Goal: Task Accomplishment & Management: Use online tool/utility

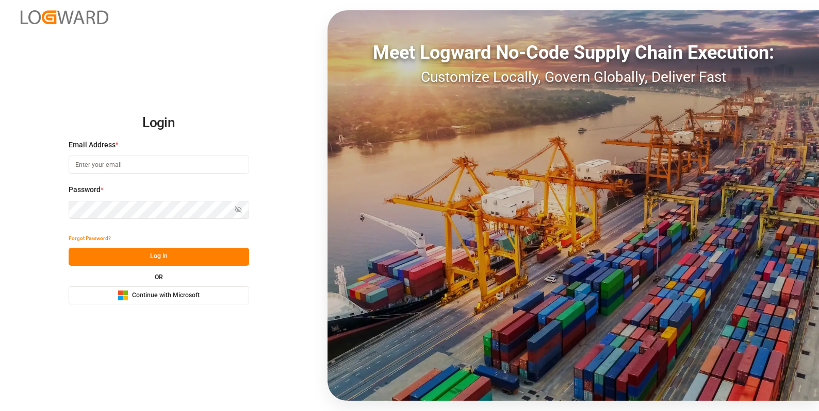
click at [169, 302] on button "Microsoft Logo Continue with Microsoft" at bounding box center [159, 296] width 180 height 18
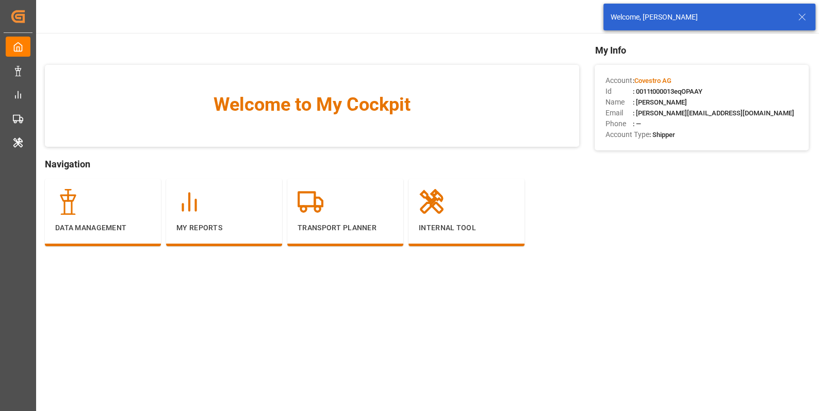
click at [802, 13] on icon at bounding box center [801, 17] width 12 height 12
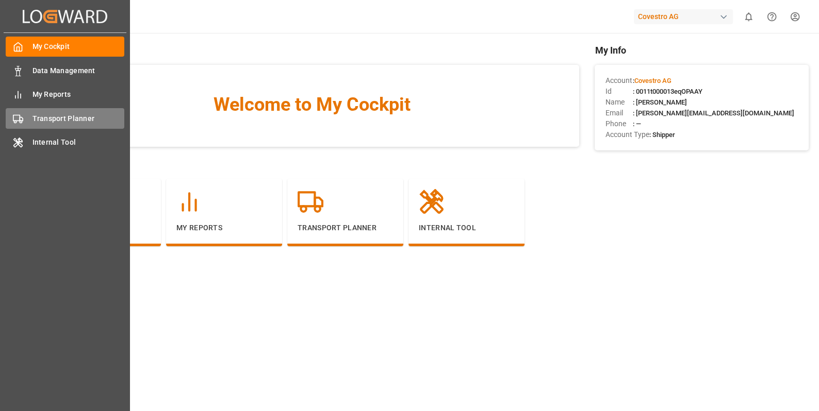
click at [36, 122] on span "Transport Planner" at bounding box center [78, 118] width 92 height 11
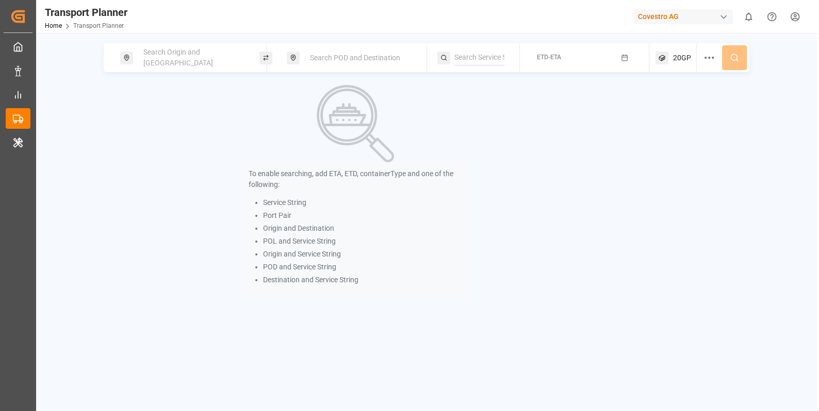
click at [195, 54] on span "Search Origin and [GEOGRAPHIC_DATA]" at bounding box center [178, 57] width 70 height 19
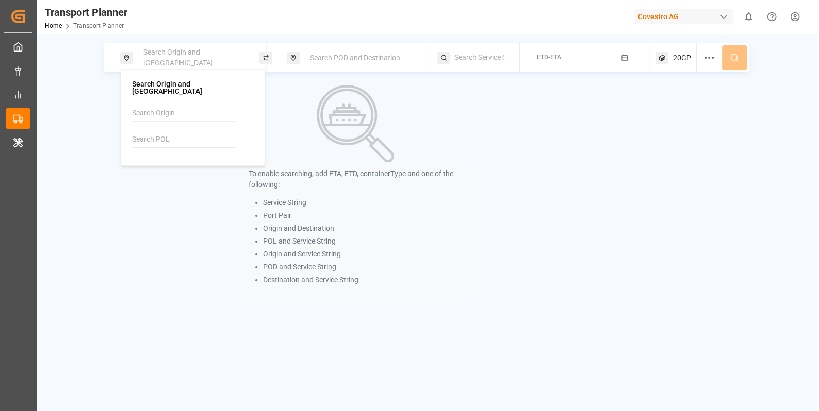
click at [160, 135] on input at bounding box center [184, 139] width 104 height 15
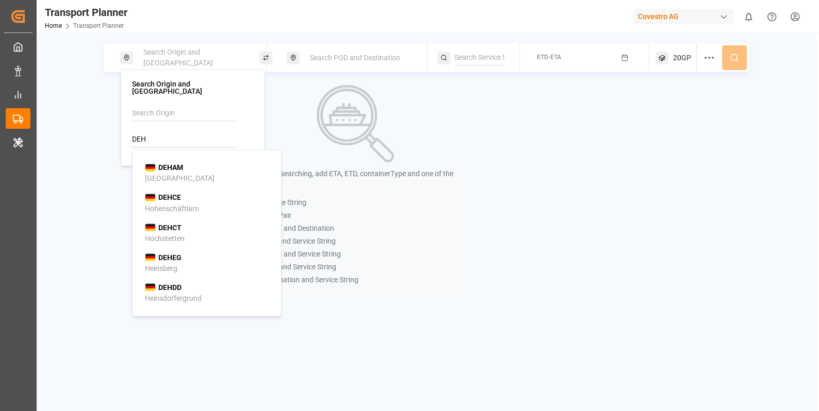
click at [175, 165] on div "DEHAM [GEOGRAPHIC_DATA]" at bounding box center [209, 173] width 128 height 22
type input "DEHAM"
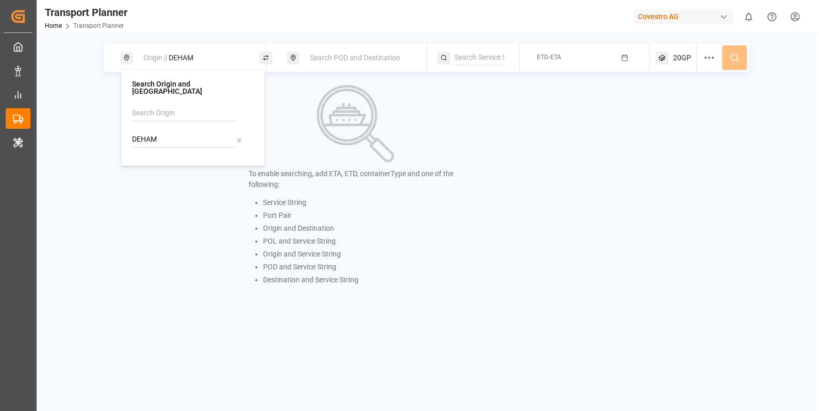
click at [351, 55] on span "Search POD and Destination" at bounding box center [355, 58] width 90 height 8
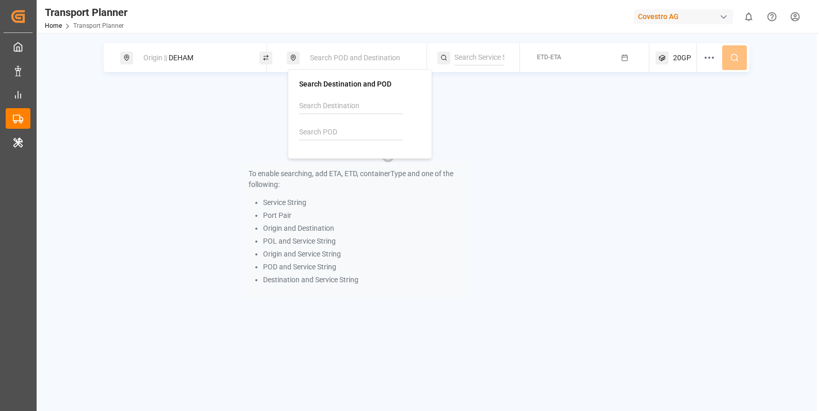
click at [331, 126] on input at bounding box center [351, 132] width 104 height 15
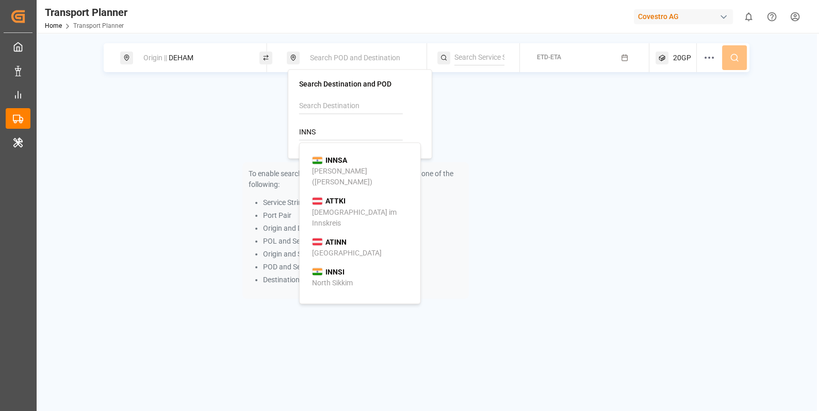
click at [347, 155] on div "INNSA [PERSON_NAME] ([PERSON_NAME])" at bounding box center [362, 171] width 100 height 32
type input "INNSA"
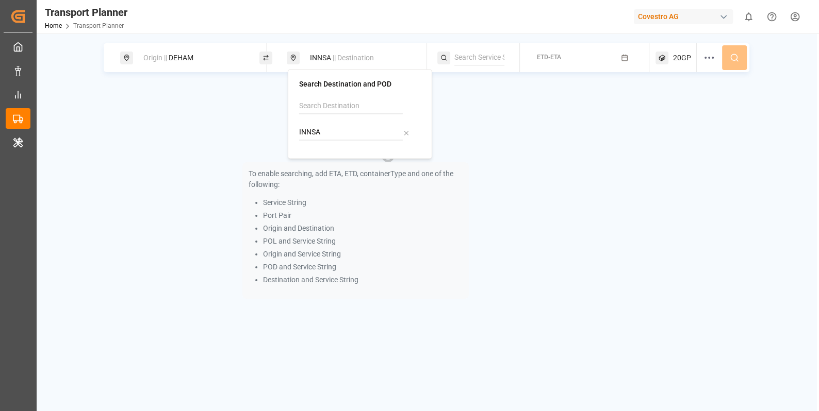
click at [478, 114] on div "To enable searching, add ETA, ETD, containerType and one of the following: Serv…" at bounding box center [356, 192] width 504 height 214
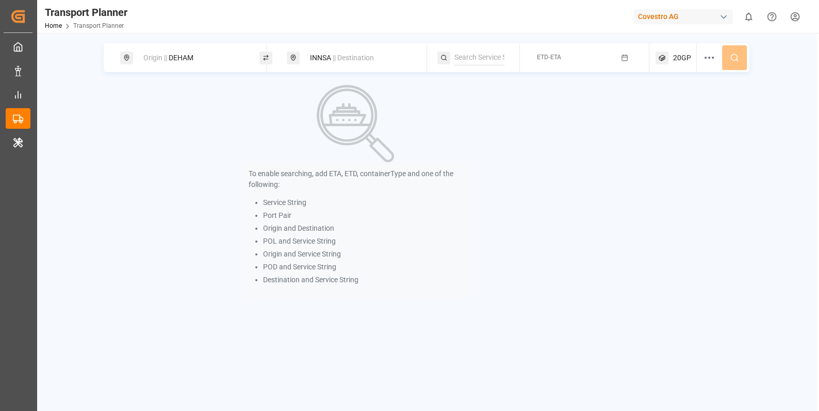
click at [623, 58] on icon "button" at bounding box center [624, 57] width 7 height 7
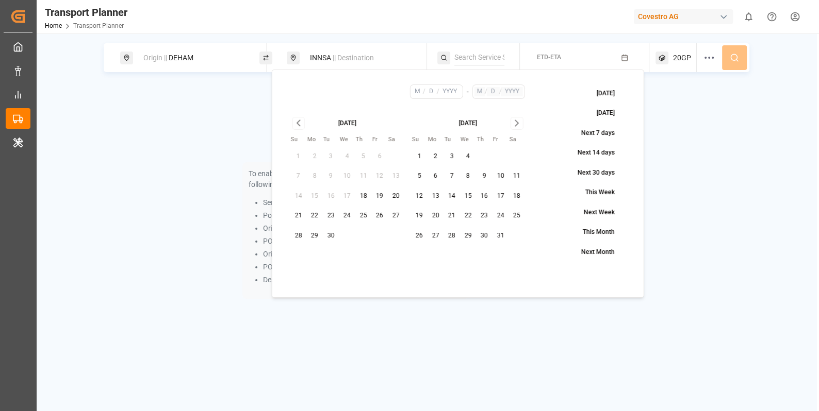
click at [361, 195] on button "18" at bounding box center [363, 196] width 16 height 16
type input "9"
type input "18"
type input "2025"
click at [520, 124] on icon "Go to next month" at bounding box center [517, 123] width 12 height 12
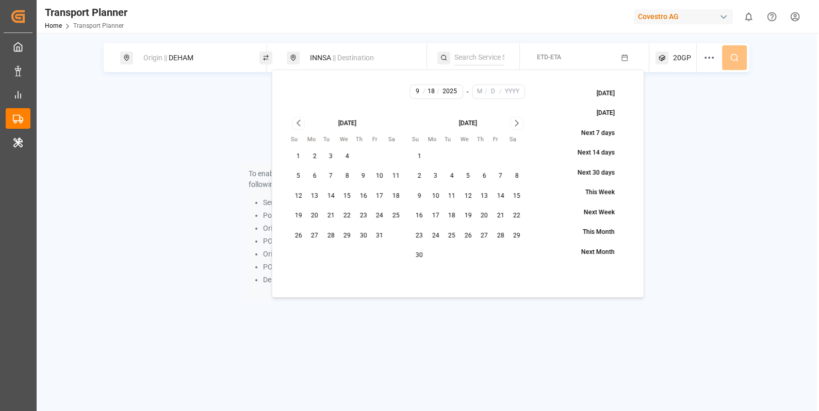
click at [520, 124] on icon "Go to next month" at bounding box center [517, 123] width 12 height 12
click at [511, 232] on button "31" at bounding box center [516, 236] width 16 height 16
type input "1"
type input "31"
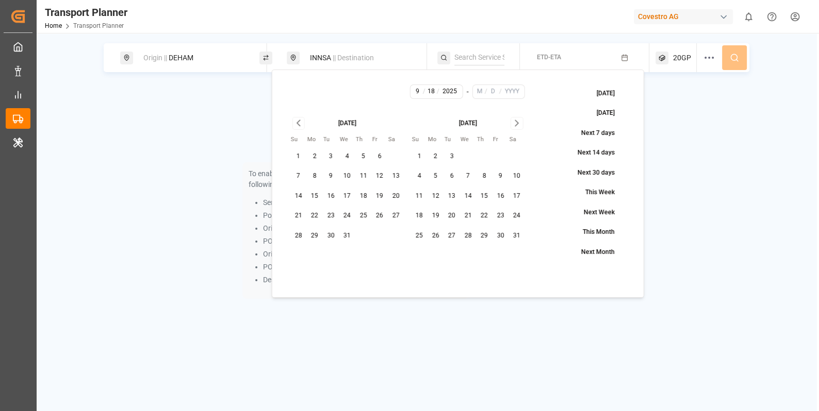
type input "2026"
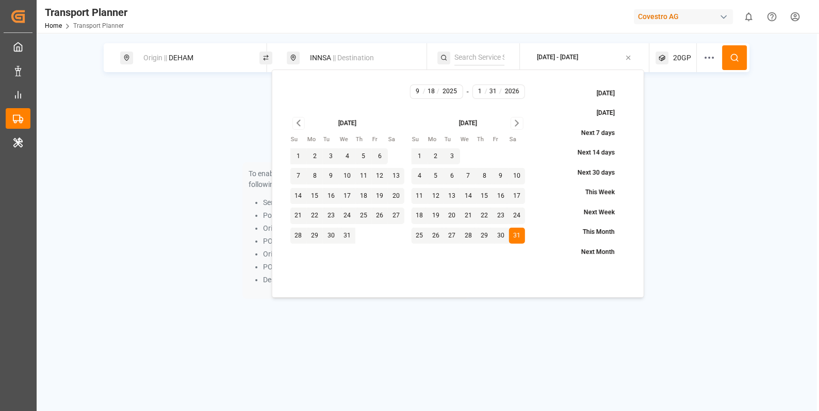
click at [731, 58] on icon at bounding box center [733, 57] width 9 height 9
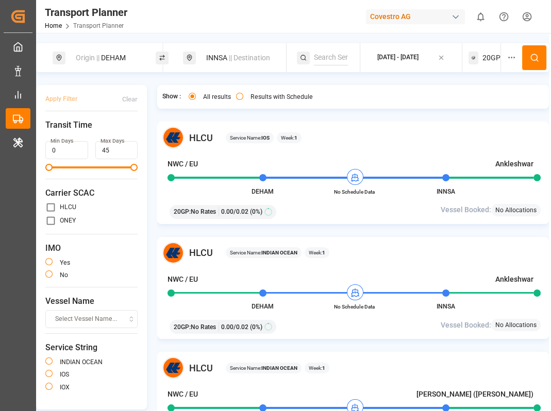
click at [532, 58] on icon at bounding box center [534, 57] width 9 height 9
